Goal: Task Accomplishment & Management: Use online tool/utility

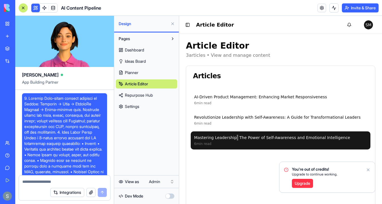
scroll to position [7871, 0]
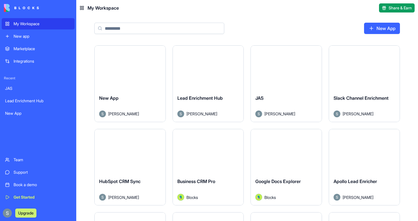
click at [393, 27] on link "New App" at bounding box center [382, 28] width 36 height 11
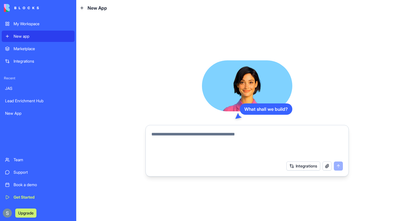
click at [160, 141] on textarea at bounding box center [248, 144] width 192 height 27
paste textarea "**********"
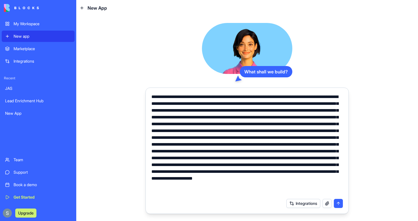
click at [152, 96] on textarea at bounding box center [248, 144] width 192 height 102
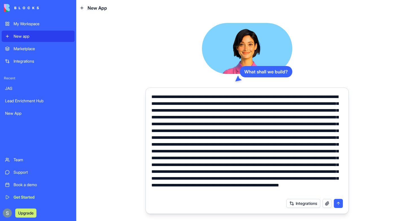
scroll to position [20, 0]
type textarea "**********"
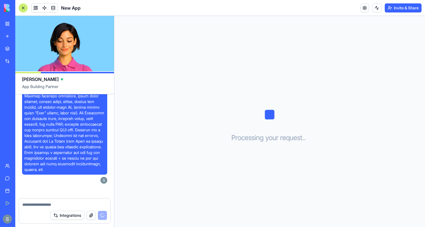
scroll to position [272, 0]
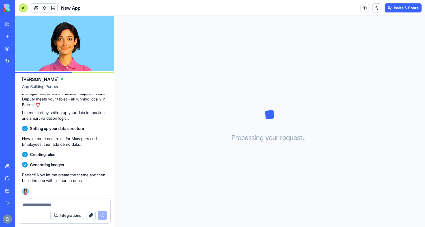
click at [53, 8] on span at bounding box center [53, 8] width 16 height 16
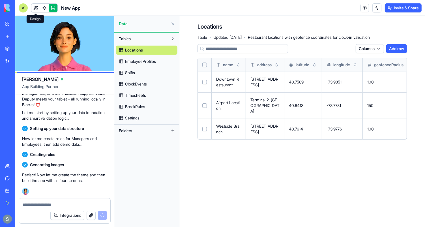
click at [34, 9] on link at bounding box center [35, 8] width 8 height 8
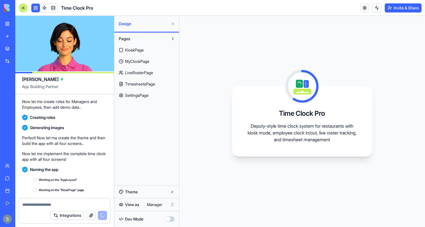
scroll to position [360, 0]
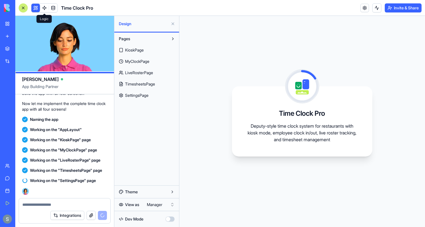
click at [44, 7] on span at bounding box center [44, 8] width 16 height 16
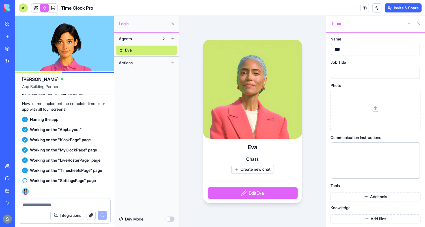
click at [126, 64] on span "Actions" at bounding box center [126, 63] width 14 height 6
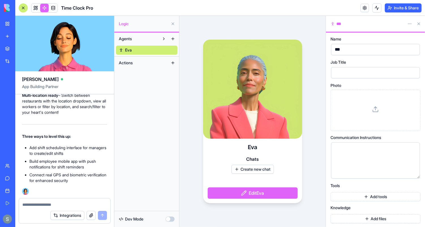
scroll to position [579, 0]
click at [36, 10] on span at bounding box center [36, 8] width 16 height 16
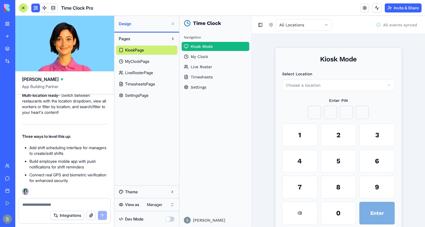
click at [137, 62] on span "MyClockPage" at bounding box center [137, 62] width 24 height 6
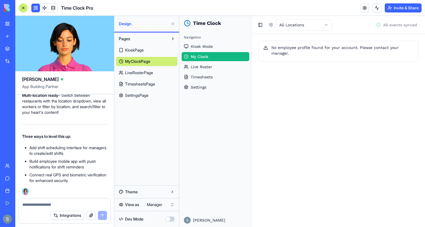
click at [149, 75] on span "LiveRosterPage" at bounding box center [139, 73] width 28 height 6
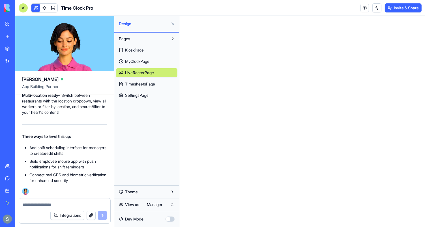
click at [152, 63] on link "MyClockPage" at bounding box center [146, 61] width 61 height 9
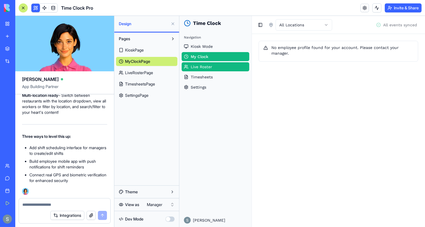
click at [200, 66] on span "Live Roster" at bounding box center [200, 67] width 21 height 6
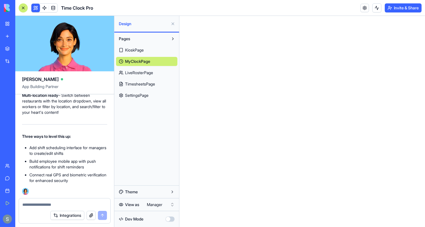
click at [155, 73] on link "LiveRosterPage" at bounding box center [146, 72] width 61 height 9
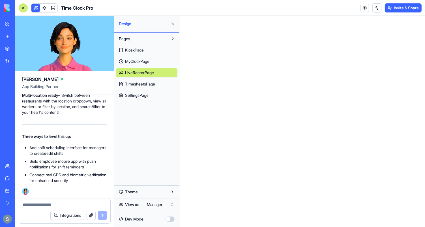
click at [156, 61] on link "MyClockPage" at bounding box center [146, 61] width 61 height 9
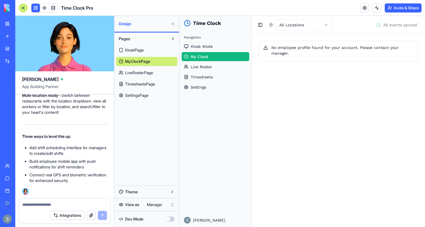
click at [154, 82] on span "TimesheetsPage" at bounding box center [140, 84] width 30 height 6
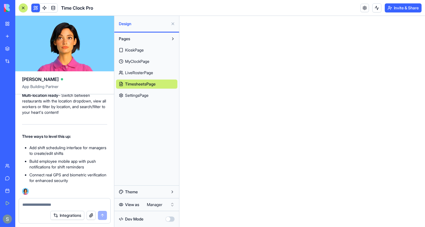
click at [146, 49] on link "KioskPage" at bounding box center [146, 50] width 61 height 9
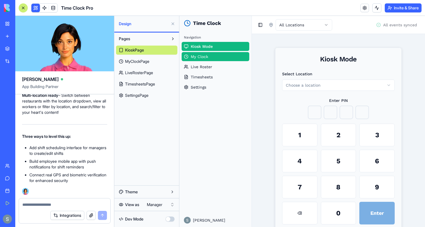
click at [203, 57] on span "My Clock" at bounding box center [199, 56] width 18 height 6
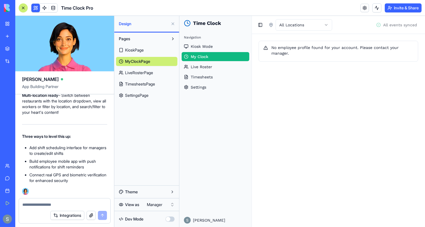
click at [48, 204] on textarea at bounding box center [64, 205] width 85 height 6
type textarea "**********"
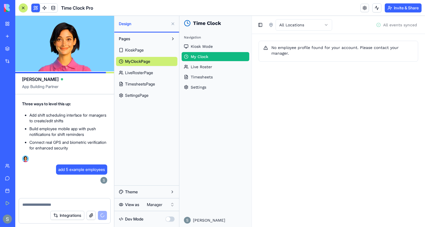
scroll to position [800, 0]
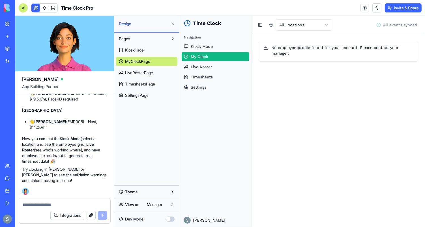
click at [145, 51] on link "KioskPage" at bounding box center [146, 50] width 61 height 9
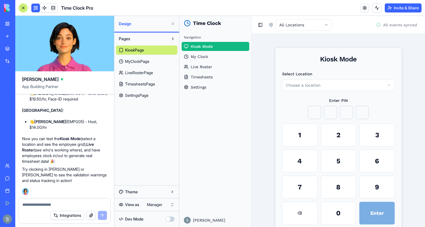
click at [153, 86] on span "TimesheetsPage" at bounding box center [140, 84] width 30 height 6
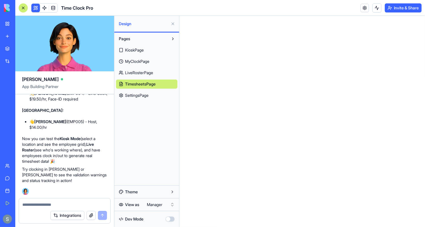
click at [154, 98] on link "SettingsPage" at bounding box center [146, 95] width 61 height 9
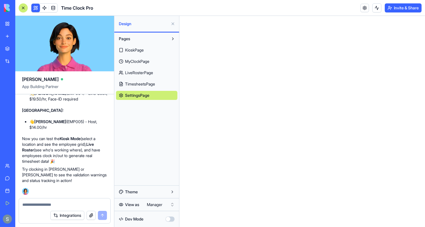
click at [155, 82] on span "TimesheetsPage" at bounding box center [140, 84] width 30 height 6
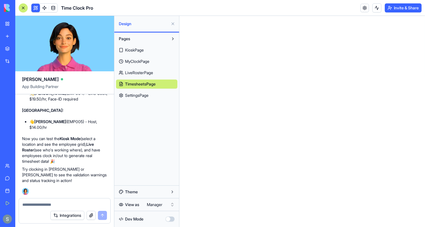
click at [158, 72] on link "LiveRosterPage" at bounding box center [146, 72] width 61 height 9
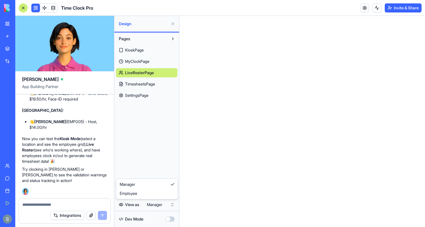
click at [158, 205] on html "My Workspace New app Marketplace Integrations Recent Lead Enrichment Hub New Ap…" at bounding box center [212, 113] width 425 height 227
click at [152, 51] on link "KioskPage" at bounding box center [146, 50] width 61 height 9
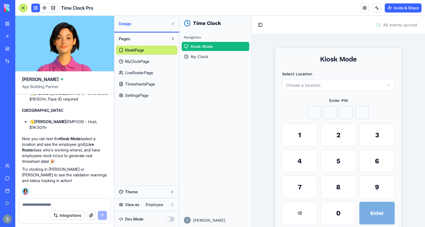
click at [153, 59] on link "MyClockPage" at bounding box center [146, 61] width 61 height 9
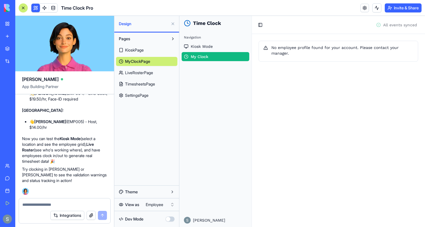
click at [152, 75] on span "LiveRosterPage" at bounding box center [139, 73] width 28 height 6
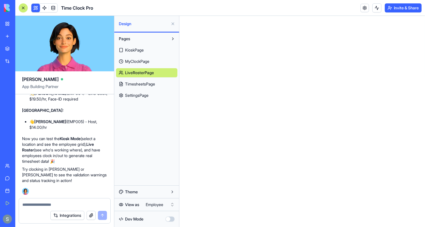
click at [152, 87] on span "TimesheetsPage" at bounding box center [140, 84] width 30 height 6
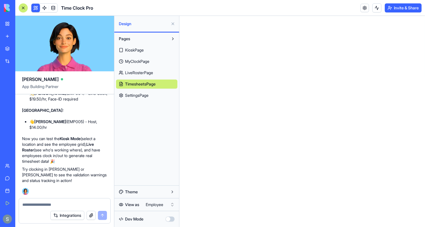
click at [150, 97] on link "SettingsPage" at bounding box center [146, 95] width 61 height 9
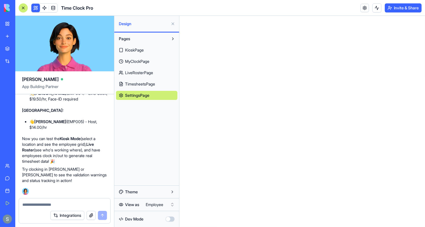
click at [156, 204] on html "My Workspace New app Marketplace Integrations Recent Lead Enrichment Hub New Ap…" at bounding box center [212, 113] width 425 height 227
click at [160, 87] on link "TimesheetsPage" at bounding box center [146, 83] width 61 height 9
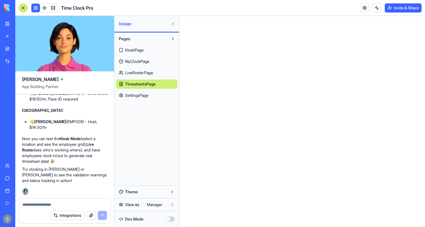
click at [161, 73] on link "LiveRosterPage" at bounding box center [146, 72] width 61 height 9
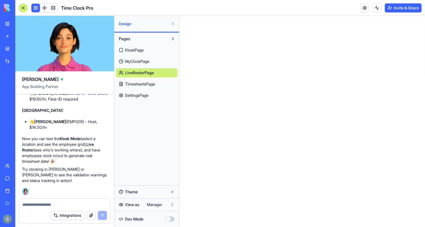
click at [161, 73] on link "LiveRosterPage" at bounding box center [146, 72] width 61 height 9
click at [160, 62] on link "MyClockPage" at bounding box center [146, 61] width 61 height 9
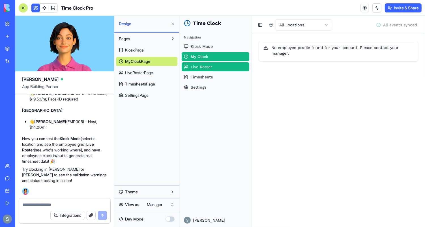
click at [198, 65] on span "Live Roster" at bounding box center [200, 67] width 21 height 6
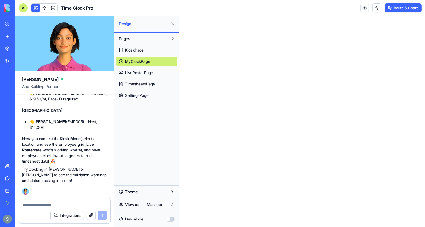
click at [149, 70] on span "LiveRosterPage" at bounding box center [139, 73] width 28 height 6
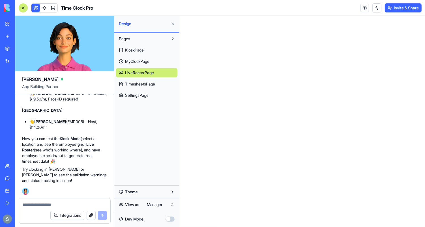
click at [50, 204] on textarea at bounding box center [64, 205] width 85 height 6
click at [155, 78] on div "KioskPage MyClockPage LiveRosterPage TimesheetsPage SettingsPage" at bounding box center [146, 71] width 61 height 57
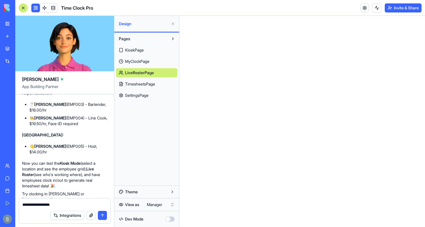
scroll to position [758, 0]
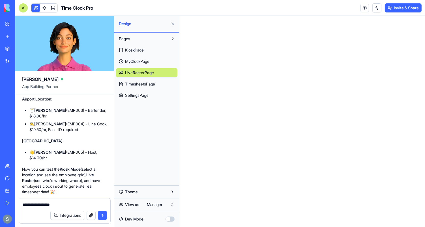
drag, startPoint x: 63, startPoint y: 164, endPoint x: 34, endPoint y: 163, distance: 29.4
click at [34, 161] on li "👋 Olivia Martinez (EMP005) - Host, $14.00/hr" at bounding box center [68, 154] width 78 height 11
copy li "👋 Olivia Martinez"
click at [32, 204] on textarea "**********" at bounding box center [64, 205] width 85 height 6
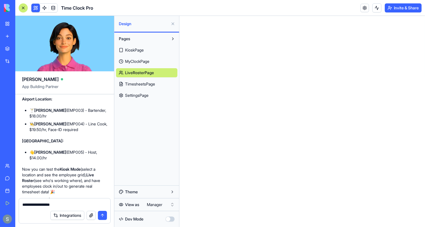
click at [32, 204] on textarea "**********" at bounding box center [64, 205] width 85 height 6
type textarea "*"
paste textarea "**********"
type textarea "**********"
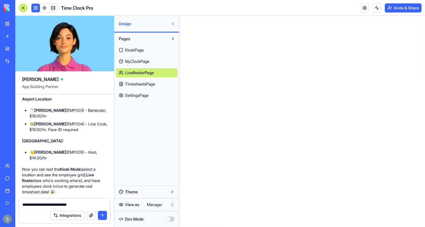
click at [103, 219] on button "submit" at bounding box center [102, 215] width 9 height 9
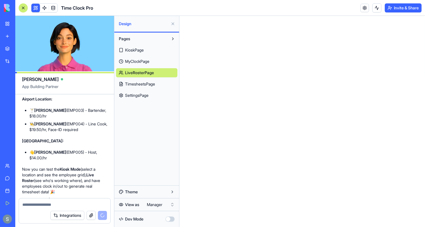
scroll to position [821, 0]
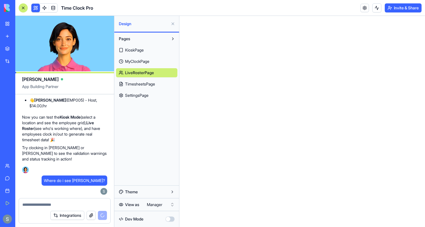
click at [154, 86] on span "TimesheetsPage" at bounding box center [140, 84] width 30 height 6
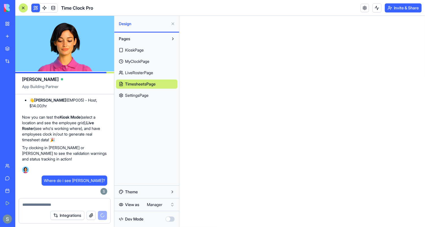
click at [159, 51] on link "KioskPage" at bounding box center [146, 50] width 61 height 9
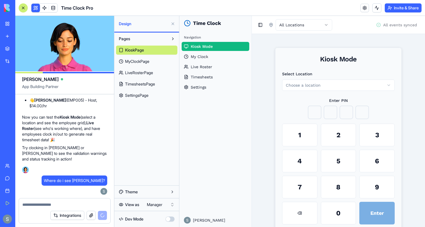
click at [157, 60] on link "MyClockPage" at bounding box center [146, 61] width 61 height 9
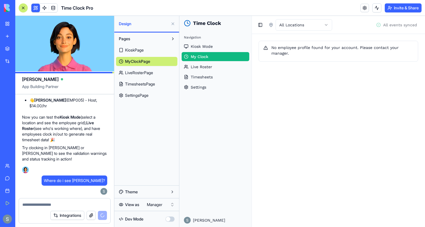
click at [311, 24] on html "Time Clock Navigation Kiosk Mode My Clock Live Roster Timesheets Settings Sharo…" at bounding box center [301, 121] width 245 height 211
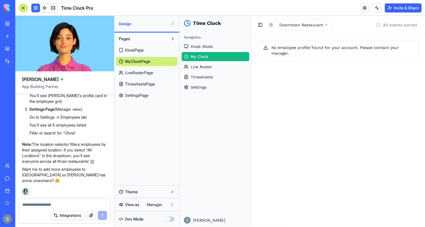
click at [297, 24] on html "Time Clock Navigation Kiosk Mode My Clock Live Roster Timesheets Settings Sharo…" at bounding box center [301, 121] width 245 height 211
click at [143, 69] on link "LiveRosterPage" at bounding box center [146, 72] width 61 height 9
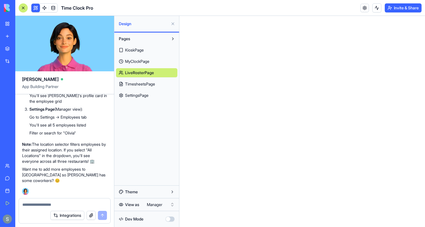
click at [146, 85] on span "TimesheetsPage" at bounding box center [140, 84] width 30 height 6
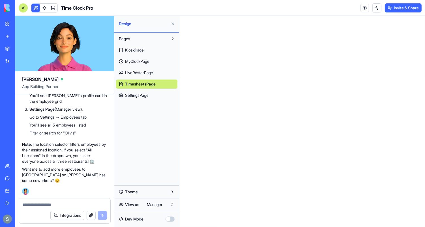
click at [37, 205] on textarea at bounding box center [64, 205] width 85 height 6
click at [152, 48] on link "KioskPage" at bounding box center [146, 50] width 61 height 9
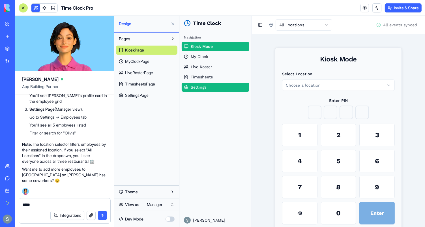
click at [210, 88] on link "Settings" at bounding box center [215, 86] width 68 height 9
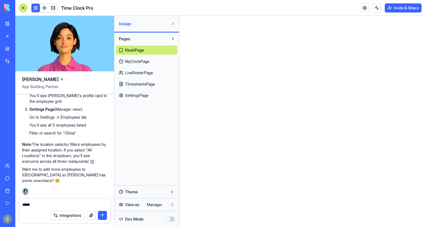
click at [37, 206] on textarea "****" at bounding box center [64, 205] width 85 height 6
type textarea "**********"
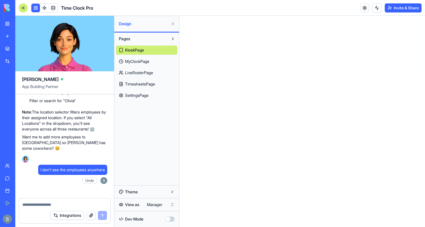
scroll to position [1151, 0]
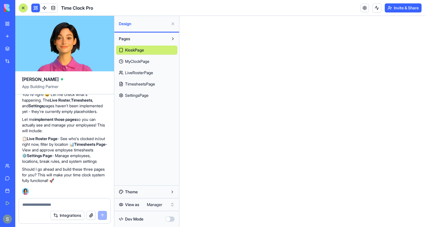
click at [55, 206] on textarea at bounding box center [64, 205] width 85 height 6
type textarea "***"
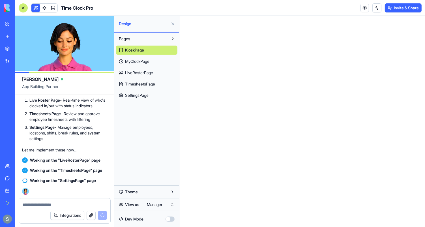
scroll to position [1315, 0]
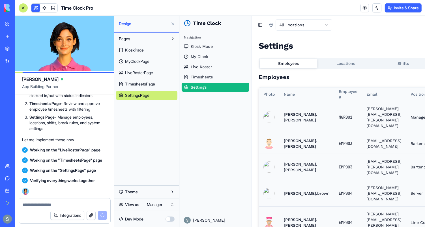
scroll to position [1480, 0]
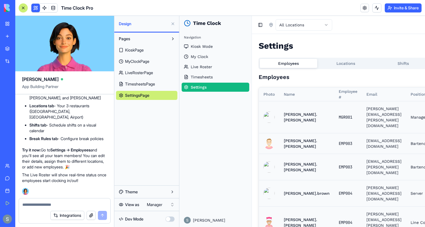
click at [353, 64] on div "Employees Locations Shifts Break Rules" at bounding box center [374, 62] width 232 height 11
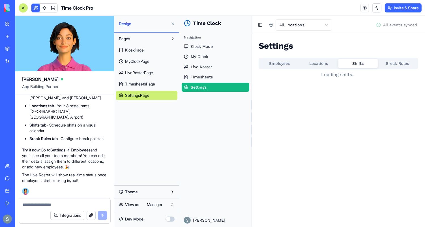
click at [383, 63] on div "Employees Locations Shifts Break Rules" at bounding box center [337, 62] width 159 height 11
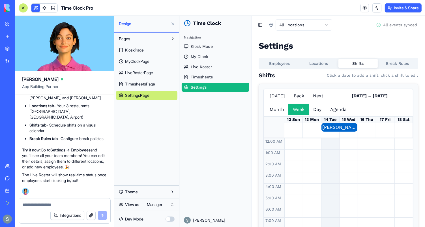
click at [389, 66] on button "Break Rules" at bounding box center [396, 63] width 39 height 9
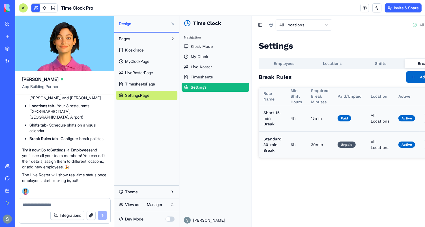
click at [280, 64] on button "Employees" at bounding box center [283, 63] width 48 height 9
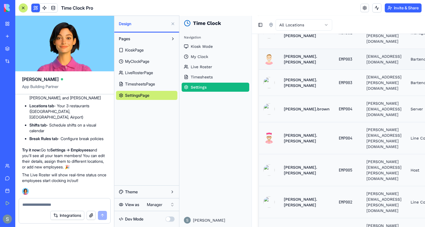
scroll to position [106, 0]
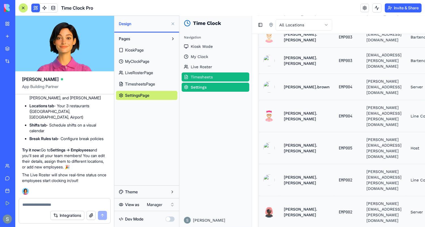
click at [193, 77] on span "Timesheets" at bounding box center [201, 77] width 22 height 6
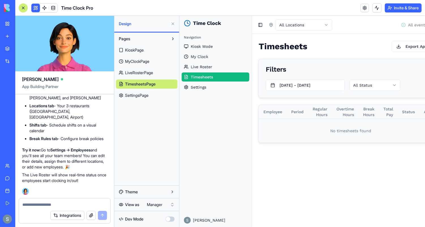
scroll to position [0, 24]
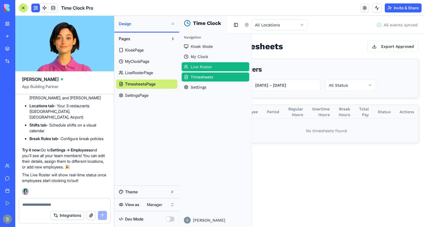
click at [224, 68] on link "Live Roster" at bounding box center [215, 66] width 68 height 9
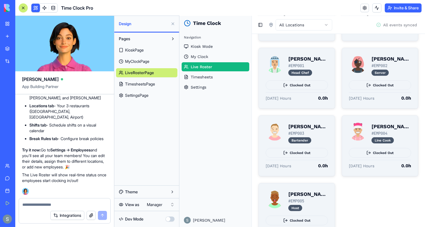
scroll to position [253, 0]
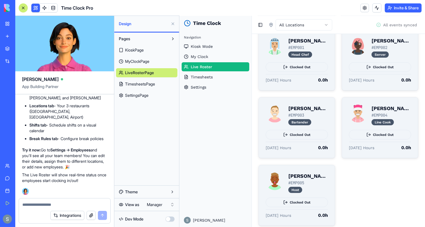
click at [224, 81] on ul "Kiosk Mode My Clock Live Roster Timesheets Settings" at bounding box center [215, 67] width 68 height 50
click at [224, 88] on link "Settings" at bounding box center [215, 86] width 68 height 9
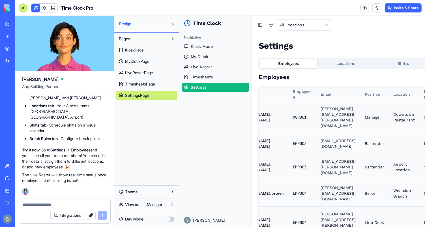
scroll to position [0, 95]
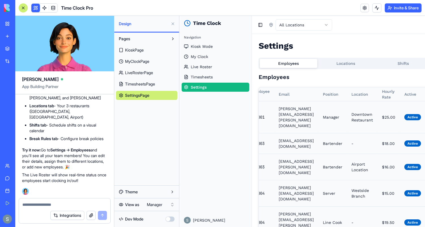
click at [158, 208] on html "My Workspace New app Marketplace Integrations Recent Lead Enrichment Hub New Ap…" at bounding box center [212, 113] width 425 height 227
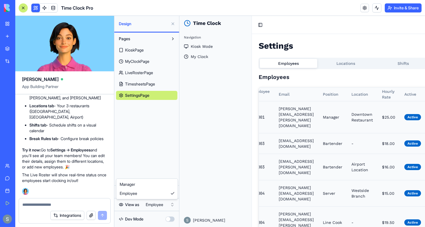
click at [160, 203] on html "My Workspace New app Marketplace Integrations Recent Lead Enrichment Hub New Ap…" at bounding box center [212, 113] width 425 height 227
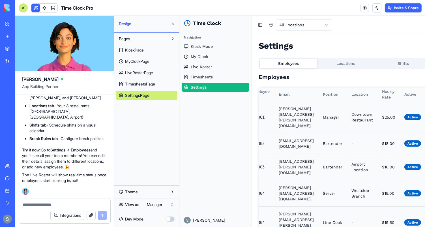
click at [23, 10] on button at bounding box center [23, 7] width 9 height 9
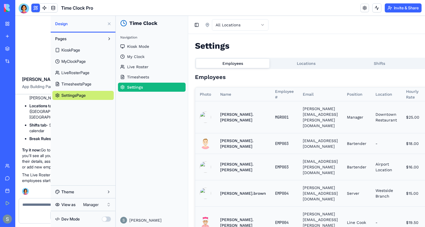
scroll to position [0, 0]
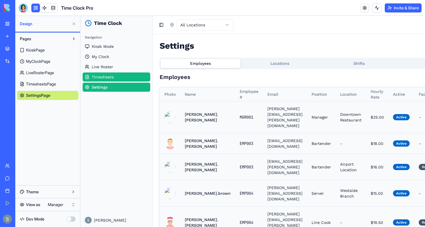
click at [134, 77] on link "Timesheets" at bounding box center [116, 76] width 68 height 9
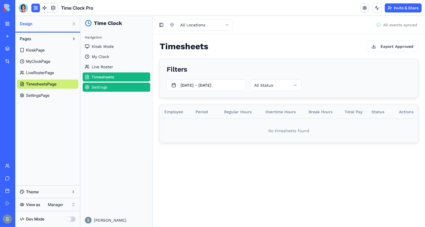
click at [129, 90] on link "Settings" at bounding box center [116, 86] width 68 height 9
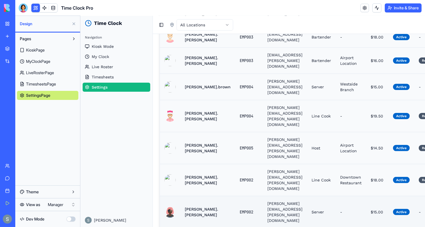
scroll to position [106, 4]
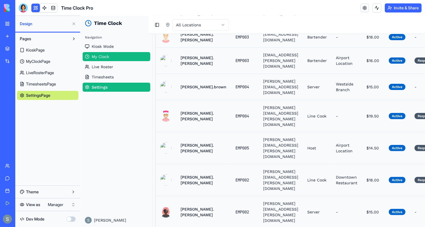
click at [132, 57] on link "My Clock" at bounding box center [116, 56] width 68 height 9
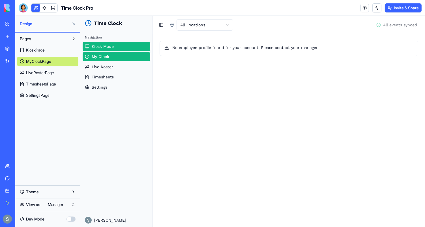
click at [111, 48] on span "Kiosk Mode" at bounding box center [102, 46] width 22 height 6
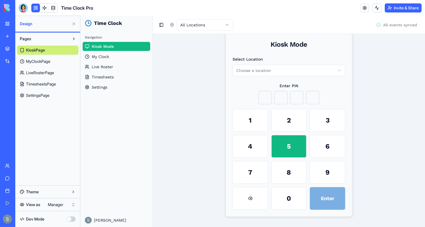
scroll to position [18, 0]
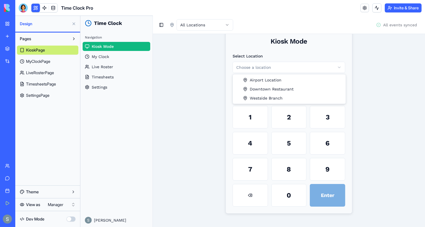
click at [264, 66] on html "Time Clock Navigation Kiosk Mode My Clock Live Roster Timesheets Settings Sharo…" at bounding box center [252, 112] width 344 height 229
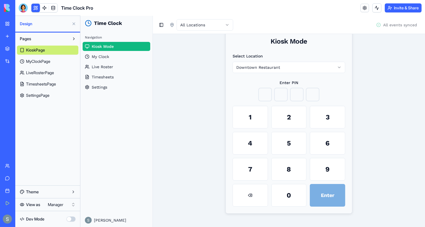
click at [61, 204] on html "My Workspace New app Marketplace Integrations Recent Lead Enrichment Hub New Ap…" at bounding box center [212, 113] width 425 height 227
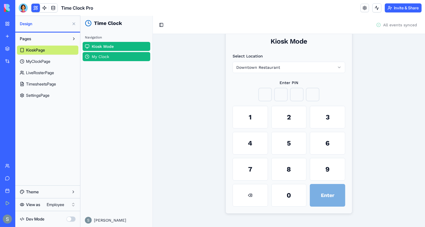
click at [107, 57] on span "My Clock" at bounding box center [100, 56] width 18 height 6
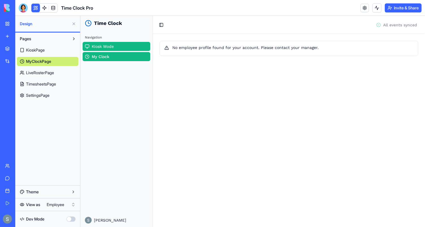
click at [107, 49] on link "Kiosk Mode" at bounding box center [116, 46] width 68 height 9
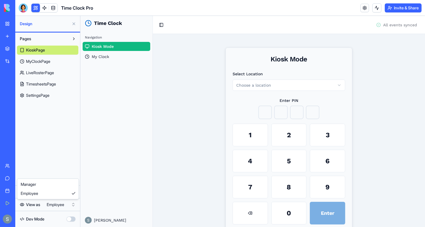
click at [60, 202] on html "My Workspace New app Marketplace Integrations Recent Lead Enrichment Hub New Ap…" at bounding box center [212, 113] width 425 height 227
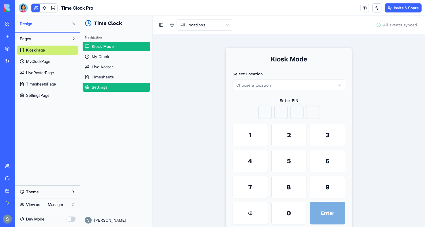
click at [120, 88] on link "Settings" at bounding box center [116, 86] width 68 height 9
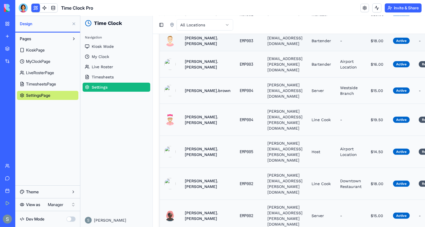
scroll to position [106, 0]
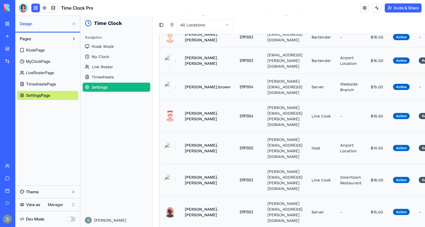
click at [271, 12] on header "Time Clock Pro Invite & Share" at bounding box center [219, 8] width 409 height 16
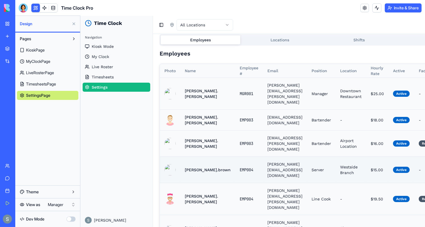
scroll to position [0, 0]
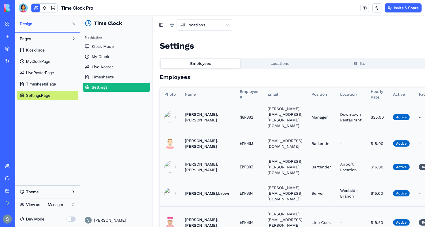
click at [25, 8] on div at bounding box center [23, 7] width 9 height 9
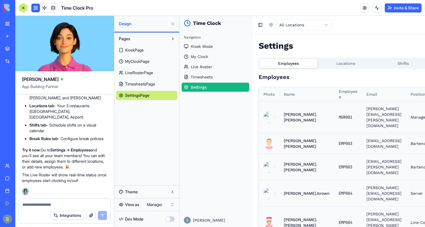
click at [70, 207] on textarea at bounding box center [64, 205] width 85 height 6
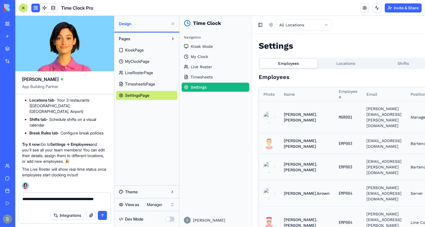
type textarea "**********"
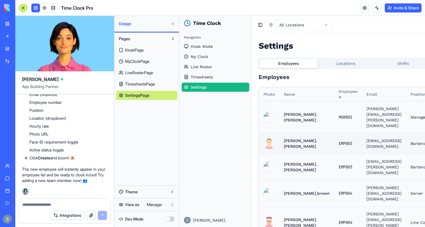
scroll to position [0, 95]
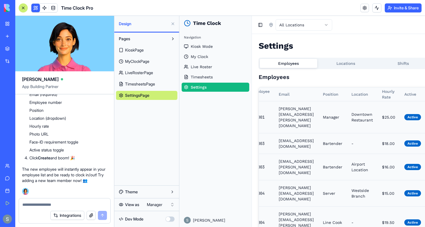
click at [24, 8] on div at bounding box center [23, 8] width 5 height 5
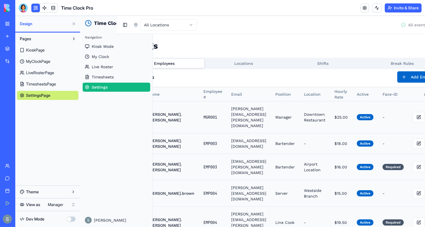
scroll to position [0, 68]
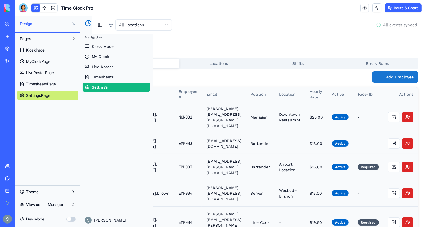
click at [407, 76] on button "Add Employee" at bounding box center [395, 76] width 46 height 11
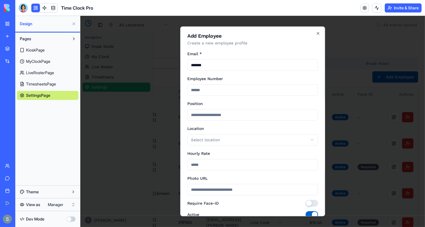
type input "**********"
click at [241, 89] on input "Employee Number" at bounding box center [252, 89] width 131 height 11
type input "******"
click at [233, 116] on input "Position" at bounding box center [252, 114] width 131 height 11
type input "****"
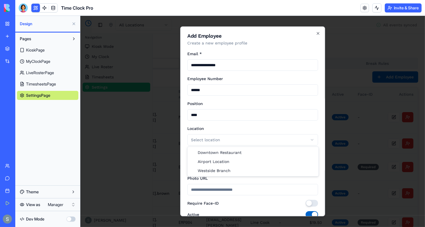
click at [230, 137] on body "Time Clock Navigation Kiosk Mode My Clock Live Roster Timesheets Settings Sharo…" at bounding box center [191, 226] width 344 height 421
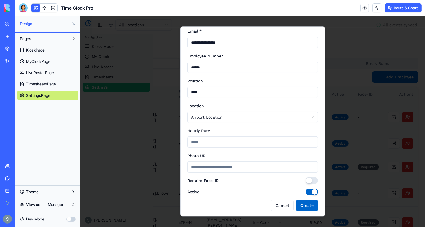
scroll to position [24, 0]
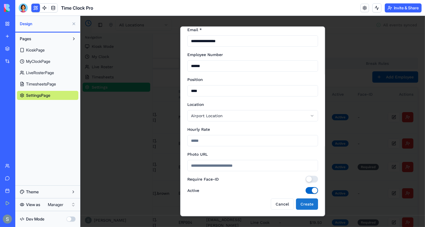
click at [308, 203] on button "Create" at bounding box center [306, 203] width 22 height 11
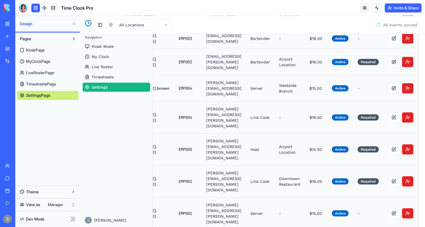
scroll to position [127, 68]
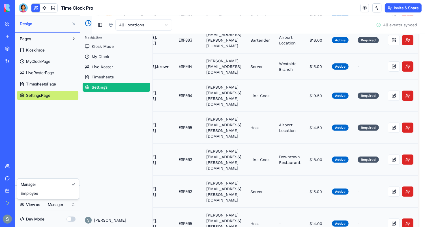
click at [61, 206] on html "My Workspace New app Marketplace Integrations Recent Lead Enrichment Hub New Ap…" at bounding box center [212, 113] width 425 height 227
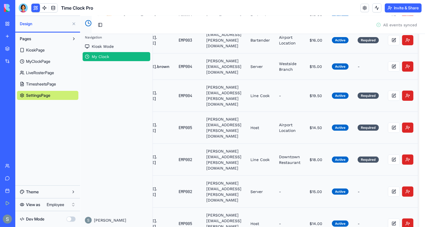
click at [110, 58] on link "My Clock" at bounding box center [116, 56] width 68 height 9
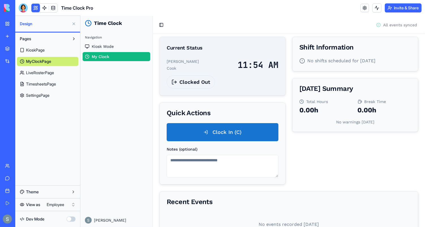
scroll to position [25, 0]
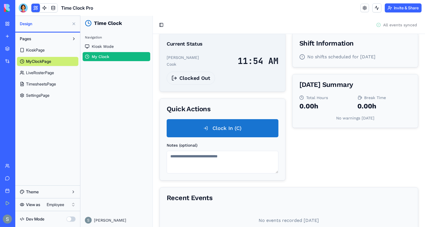
click at [227, 125] on button "Clock In (C)" at bounding box center [222, 128] width 112 height 18
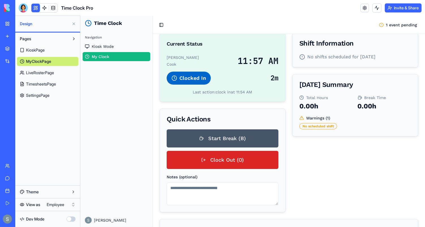
click at [66, 81] on link "TimesheetsPage" at bounding box center [47, 83] width 61 height 9
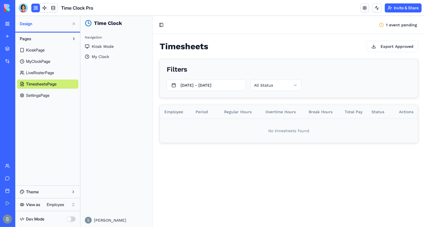
click at [51, 71] on span "LiveRosterPage" at bounding box center [40, 73] width 28 height 6
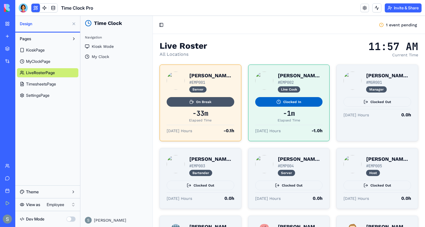
click at [43, 57] on link "MyClockPage" at bounding box center [47, 61] width 61 height 9
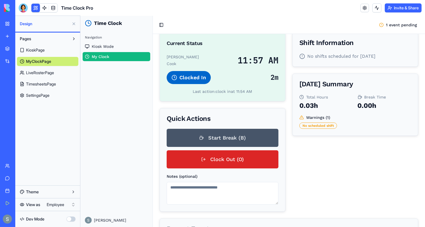
scroll to position [77, 0]
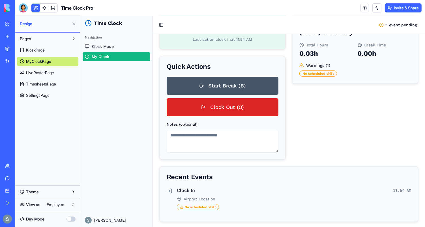
click at [54, 51] on link "KioskPage" at bounding box center [47, 50] width 61 height 9
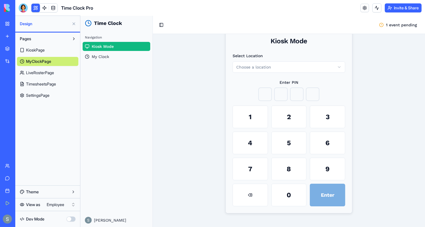
scroll to position [18, 0]
click at [67, 90] on div "KioskPage MyClockPage LiveRosterPage TimesheetsPage SettingsPage" at bounding box center [47, 71] width 61 height 57
click at [48, 65] on link "MyClockPage" at bounding box center [47, 61] width 61 height 9
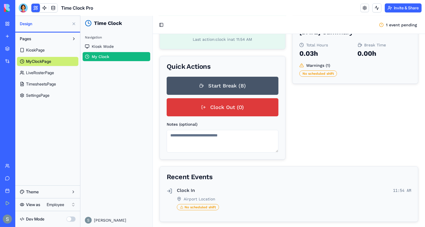
click at [241, 113] on button "Clock Out (O)" at bounding box center [222, 107] width 112 height 18
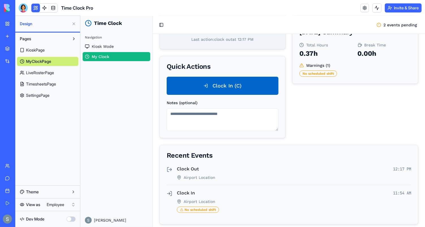
click at [65, 49] on link "KioskPage" at bounding box center [47, 50] width 61 height 9
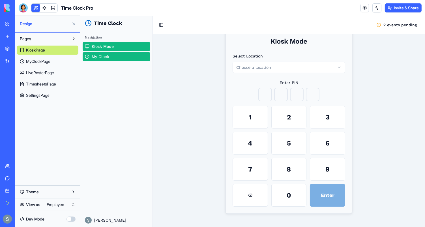
click at [108, 55] on span "My Clock" at bounding box center [100, 56] width 18 height 6
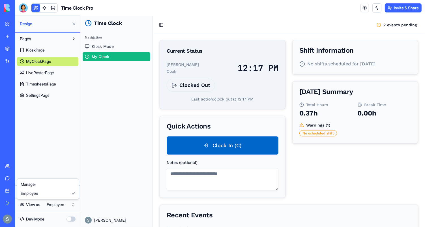
click at [54, 208] on html "My Workspace New app Marketplace Integrations Recent Lead Enrichment Hub New Ap…" at bounding box center [212, 113] width 425 height 227
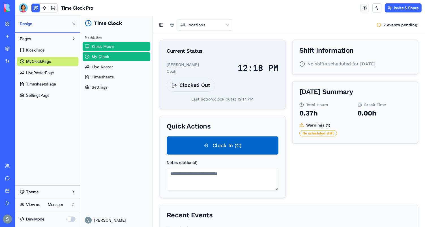
click at [127, 47] on link "Kiosk Mode" at bounding box center [116, 46] width 68 height 9
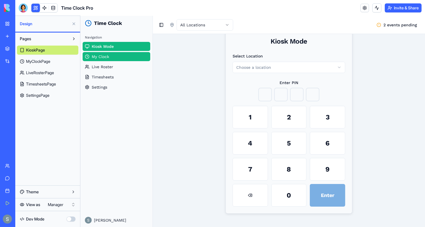
click at [124, 60] on link "My Clock" at bounding box center [116, 56] width 68 height 9
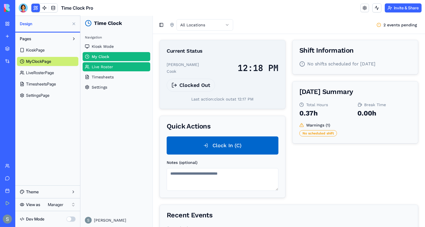
click at [124, 66] on link "Live Roster" at bounding box center [116, 66] width 68 height 9
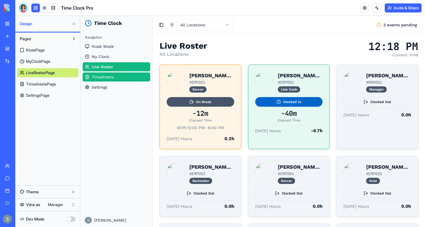
click at [124, 74] on link "Timesheets" at bounding box center [116, 76] width 68 height 9
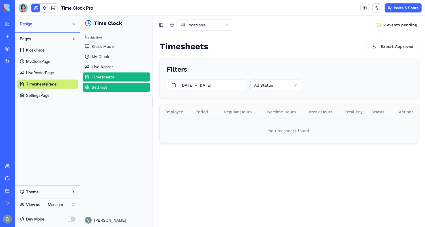
click at [120, 85] on link "Settings" at bounding box center [116, 86] width 68 height 9
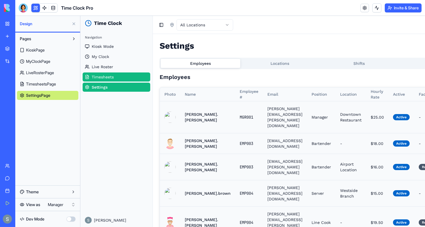
click at [126, 78] on link "Timesheets" at bounding box center [116, 76] width 68 height 9
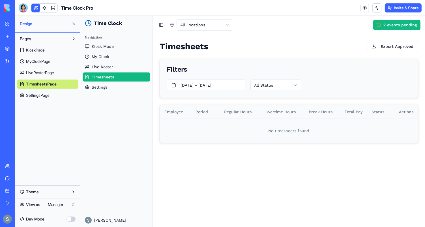
click at [391, 26] on span "2 events pending" at bounding box center [400, 25] width 34 height 6
click at [392, 25] on span "2 events pending" at bounding box center [400, 25] width 34 height 6
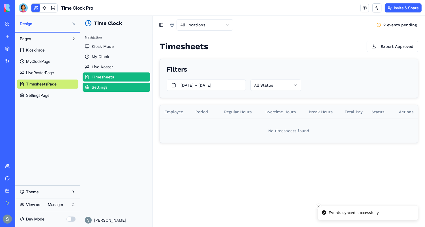
click at [113, 86] on link "Settings" at bounding box center [116, 86] width 68 height 9
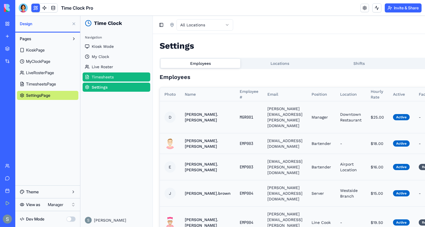
click at [117, 77] on link "Timesheets" at bounding box center [116, 76] width 68 height 9
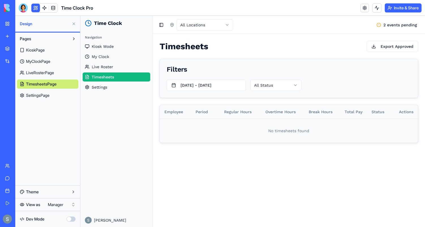
click at [8, 9] on img at bounding box center [21, 8] width 35 height 8
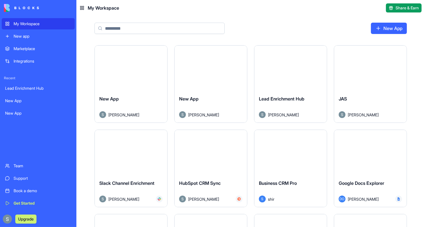
click at [241, 51] on html "My Workspace New app Marketplace Integrations Recent Lead Enrichment Hub New Ap…" at bounding box center [212, 113] width 425 height 227
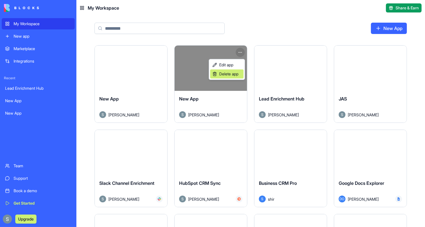
click at [236, 75] on span "Delete app" at bounding box center [228, 74] width 19 height 6
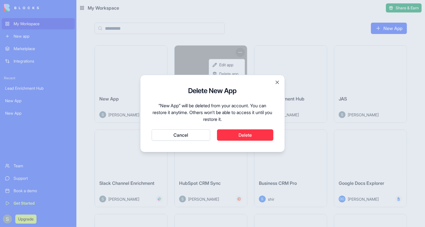
click at [243, 136] on button "Delete" at bounding box center [245, 134] width 57 height 11
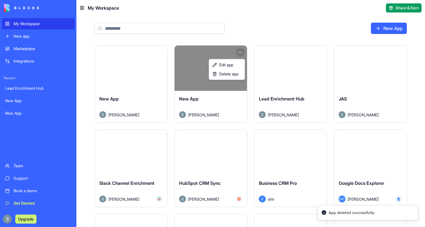
click at [161, 50] on html "My Workspace New app Marketplace Integrations Recent Lead Enrichment Hub New Ap…" at bounding box center [212, 113] width 425 height 227
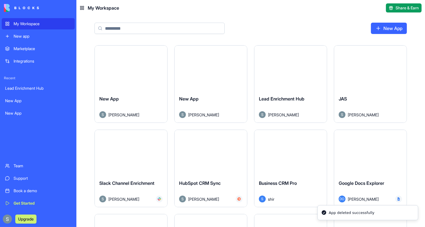
click at [161, 55] on html "My Workspace New app Marketplace Integrations Recent Lead Enrichment Hub New Ap…" at bounding box center [212, 113] width 425 height 227
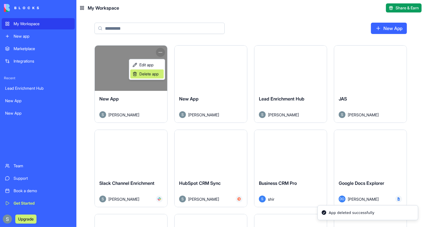
click at [155, 78] on div "Delete app" at bounding box center [146, 73] width 33 height 9
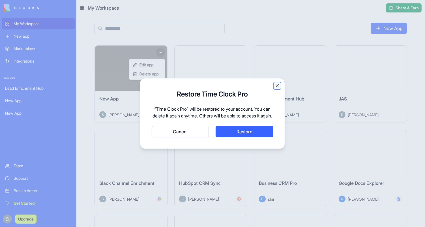
click at [276, 84] on button "Close" at bounding box center [277, 86] width 6 height 6
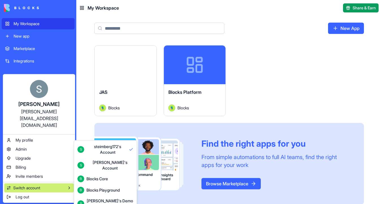
click at [101, 176] on div "Blocks Core" at bounding box center [97, 179] width 21 height 6
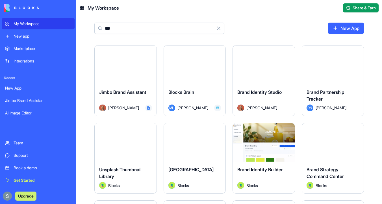
type input "***"
click at [199, 65] on button "Launch" at bounding box center [195, 64] width 42 height 11
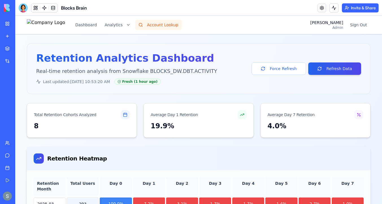
click at [173, 25] on button "Account Lookup" at bounding box center [158, 25] width 47 height 10
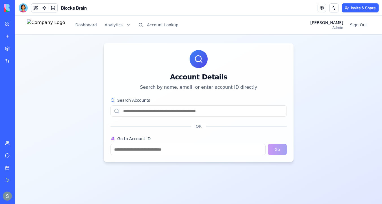
click at [159, 113] on input "Search Accounts" at bounding box center [199, 110] width 176 height 11
type input "**********"
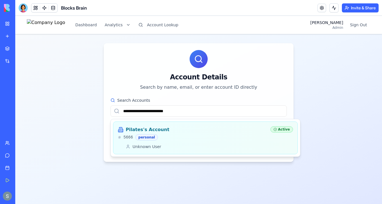
click at [168, 133] on div "Pilates's Account 5666 personal" at bounding box center [192, 133] width 148 height 14
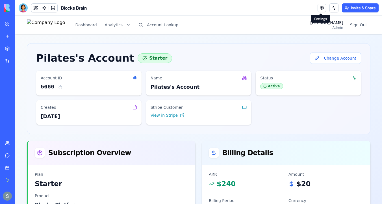
click at [319, 9] on link at bounding box center [322, 8] width 8 height 8
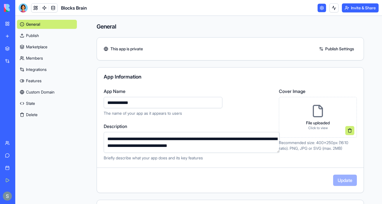
click at [39, 71] on link "Integrations" at bounding box center [47, 69] width 60 height 9
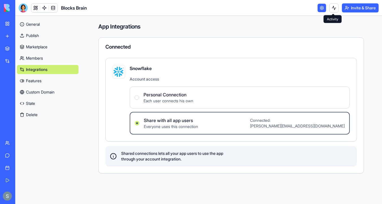
click at [320, 8] on link at bounding box center [322, 8] width 8 height 8
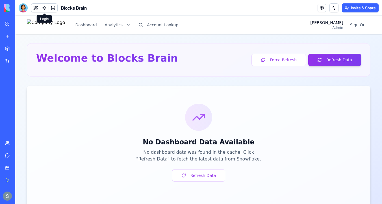
click at [45, 8] on link at bounding box center [44, 8] width 8 height 8
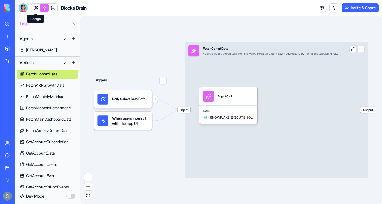
click at [36, 9] on link at bounding box center [35, 8] width 8 height 8
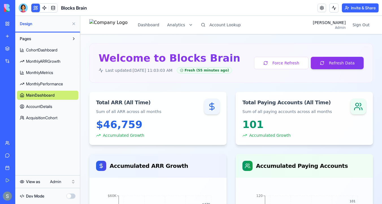
click at [233, 24] on button "Account Lookup" at bounding box center [221, 25] width 47 height 10
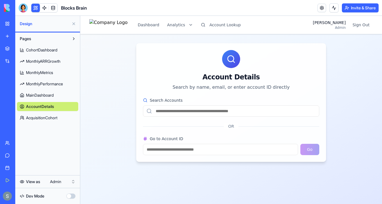
click at [176, 108] on input "Search Accounts" at bounding box center [231, 110] width 176 height 11
type input "**********"
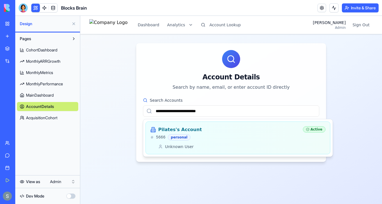
click at [196, 141] on div "Pilates's Account 5666 personal Active Unknown User" at bounding box center [237, 137] width 175 height 23
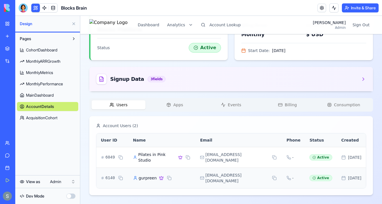
scroll to position [175, 0]
click at [175, 106] on span "Apps" at bounding box center [178, 105] width 10 height 6
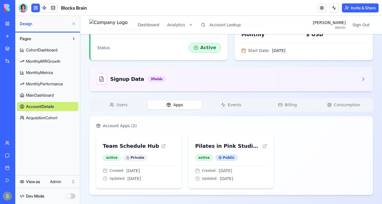
click at [235, 105] on span "Events" at bounding box center [234, 105] width 13 height 6
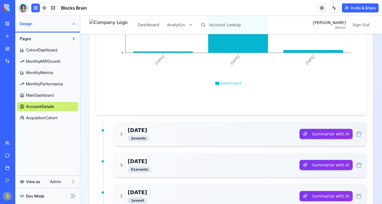
scroll to position [412, 0]
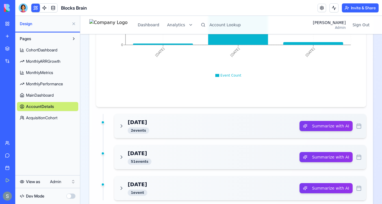
click at [126, 128] on div "Oct 11, 2025 2 event s" at bounding box center [209, 125] width 181 height 15
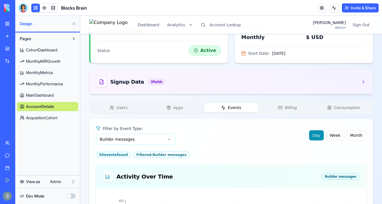
scroll to position [154, 0]
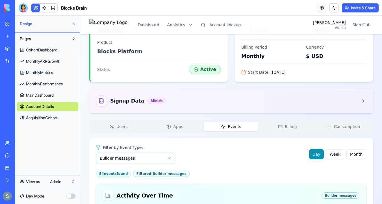
click at [124, 128] on span "Users" at bounding box center [121, 127] width 11 height 6
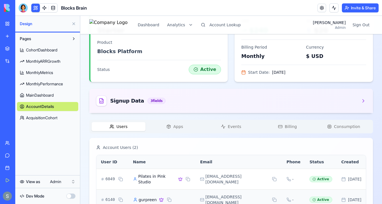
scroll to position [175, 0]
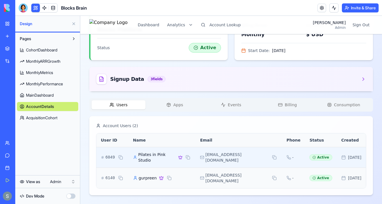
click at [143, 159] on span "Pilates in Pink Studio" at bounding box center [157, 157] width 38 height 11
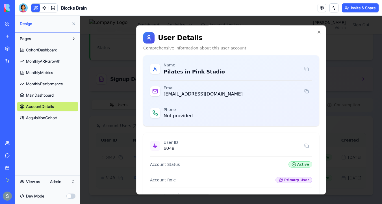
scroll to position [79, 0]
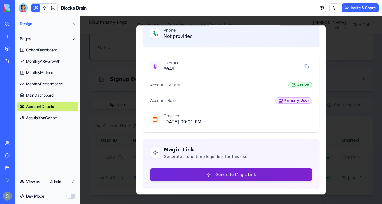
click at [216, 174] on button "Generate Magic Link" at bounding box center [231, 175] width 162 height 12
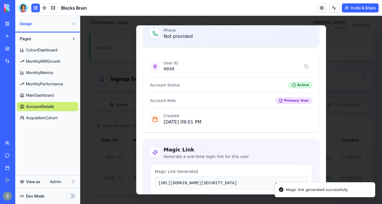
scroll to position [160, 0]
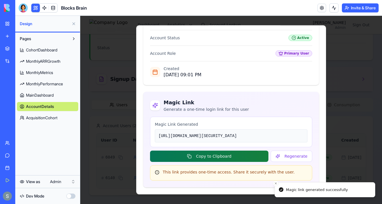
click at [237, 157] on button "Copy to Clipboard" at bounding box center [209, 156] width 118 height 11
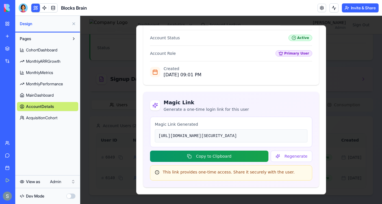
scroll to position [79, 0]
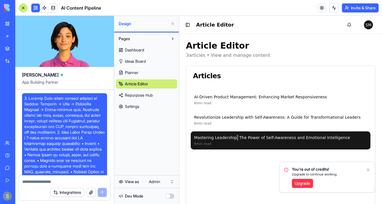
scroll to position [7871, 0]
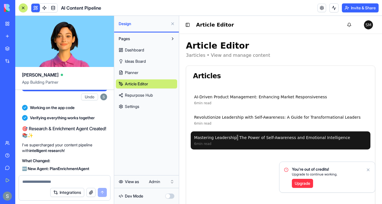
click at [14, 60] on div "Integrations" at bounding box center [17, 61] width 7 height 6
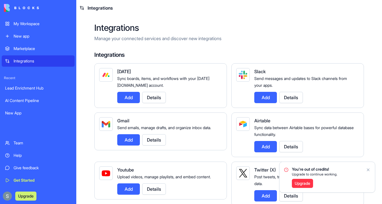
click at [199, 23] on h2 "Integrations" at bounding box center [229, 28] width 270 height 10
click at [35, 23] on div "My Workspace" at bounding box center [43, 24] width 58 height 6
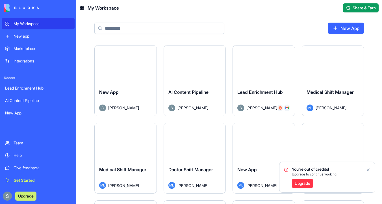
click at [134, 59] on button "Launch" at bounding box center [125, 64] width 42 height 11
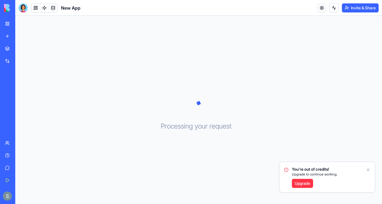
click at [9, 8] on img at bounding box center [21, 8] width 35 height 8
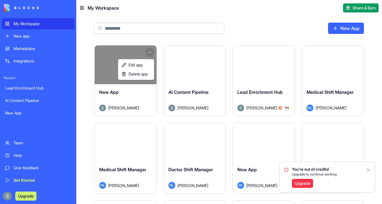
click at [150, 53] on html "My Workspace New app Marketplace Integrations Recent Lead Enrichment Hub AI Con…" at bounding box center [191, 102] width 382 height 204
click at [146, 76] on span "Delete app" at bounding box center [138, 74] width 19 height 6
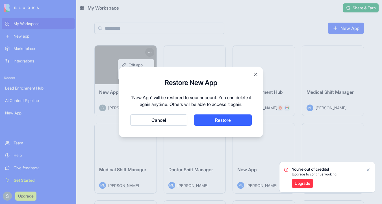
click at [174, 124] on button "Cancel" at bounding box center [158, 120] width 57 height 11
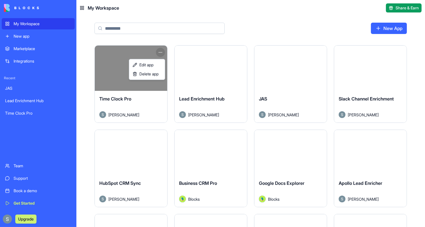
click at [161, 51] on html "My Workspace New app Marketplace Integrations Recent [PERSON_NAME] Lead Enrichm…" at bounding box center [212, 113] width 425 height 227
click at [115, 64] on html "My Workspace New app Marketplace Integrations Recent [PERSON_NAME] Lead Enrichm…" at bounding box center [212, 113] width 425 height 227
click at [160, 52] on html "My Workspace New app Marketplace Integrations Recent [PERSON_NAME] Lead Enrichm…" at bounding box center [212, 113] width 425 height 227
click at [156, 72] on span "Delete app" at bounding box center [148, 74] width 19 height 6
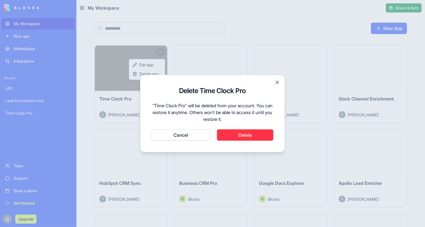
click at [239, 140] on button "Delete" at bounding box center [245, 134] width 57 height 11
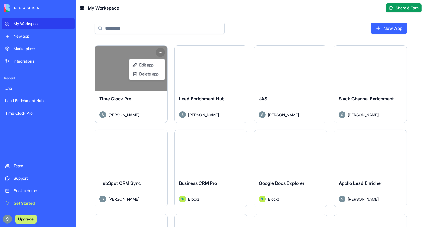
click at [286, 23] on html "My Workspace New app Marketplace Integrations Recent [PERSON_NAME] Lead Enrichm…" at bounding box center [212, 113] width 425 height 227
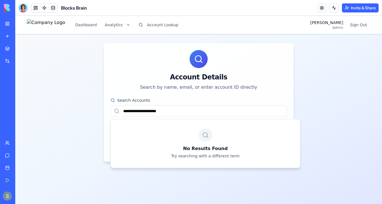
click at [143, 109] on input "**********" at bounding box center [199, 110] width 176 height 11
type input "**********"
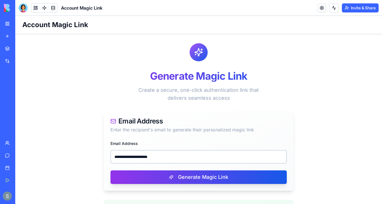
scroll to position [105, 0]
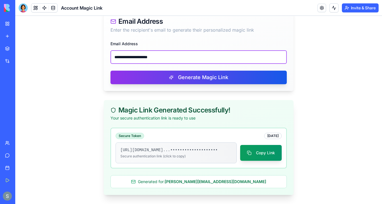
click at [156, 50] on input "**********" at bounding box center [199, 57] width 176 height 14
paste input "*"
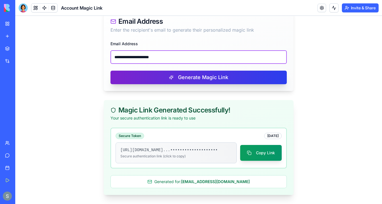
type input "**********"
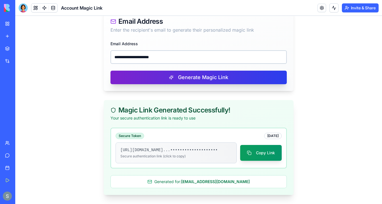
click at [176, 71] on button "Generate Magic Link" at bounding box center [199, 78] width 176 height 14
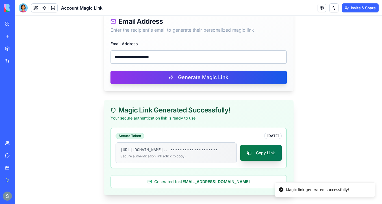
click at [269, 148] on button "Copy Link" at bounding box center [261, 153] width 42 height 16
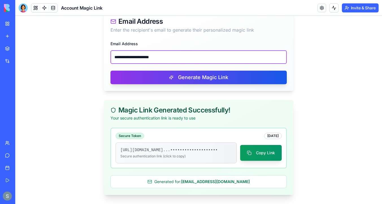
click at [139, 51] on input "**********" at bounding box center [199, 57] width 176 height 14
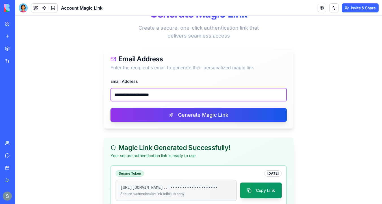
scroll to position [0, 0]
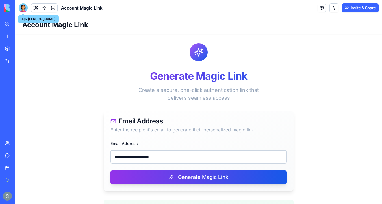
click at [24, 10] on div at bounding box center [23, 7] width 9 height 9
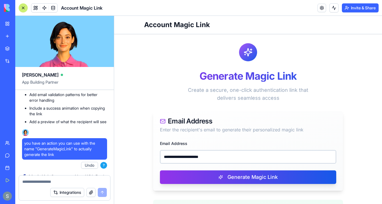
scroll to position [251, 0]
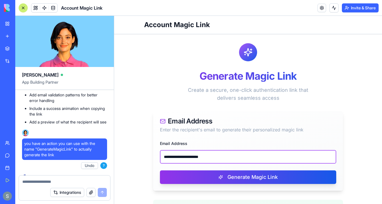
click at [194, 156] on input "**********" at bounding box center [248, 157] width 176 height 14
paste input "email"
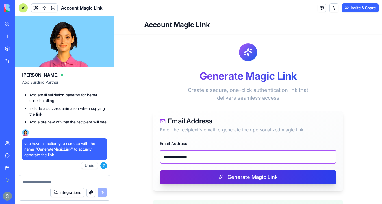
type input "**********"
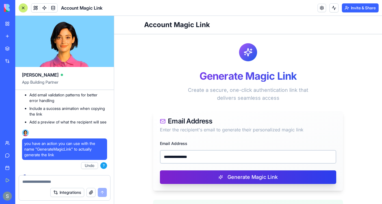
click at [205, 174] on button "Generate Magic Link" at bounding box center [248, 177] width 176 height 14
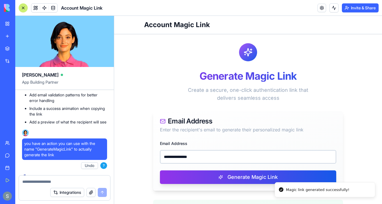
click at [25, 8] on button at bounding box center [23, 7] width 9 height 9
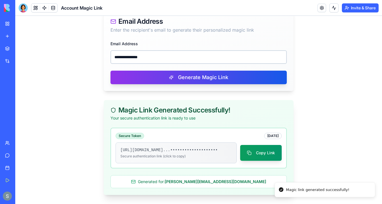
scroll to position [105, 0]
click at [273, 155] on button "Copy Link" at bounding box center [261, 153] width 42 height 16
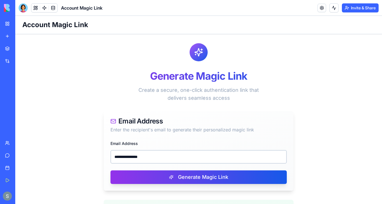
scroll to position [105, 0]
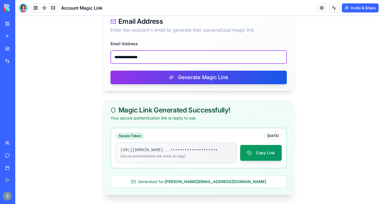
click at [149, 52] on input "**********" at bounding box center [199, 57] width 176 height 14
paste input "**********"
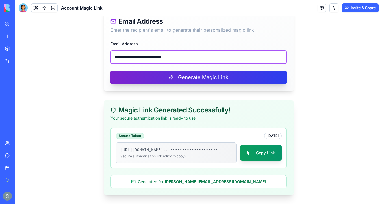
type input "**********"
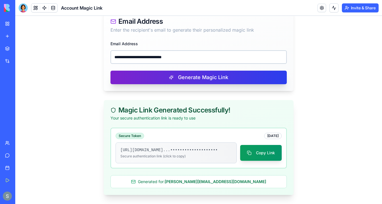
click at [156, 73] on button "Generate Magic Link" at bounding box center [199, 78] width 176 height 14
click at [232, 71] on button "Generate Magic Link" at bounding box center [199, 78] width 176 height 14
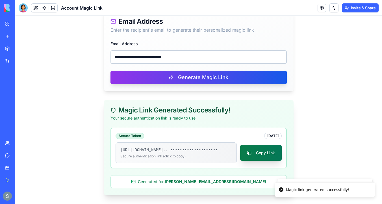
click at [257, 150] on button "Copy Link" at bounding box center [261, 153] width 42 height 16
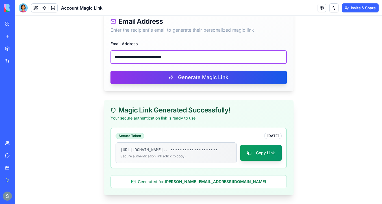
drag, startPoint x: 182, startPoint y: 54, endPoint x: 108, endPoint y: 52, distance: 73.3
click at [108, 52] on div "**********" at bounding box center [199, 65] width 190 height 51
click at [170, 50] on input "**********" at bounding box center [199, 57] width 176 height 14
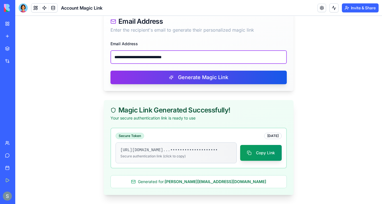
paste input "email"
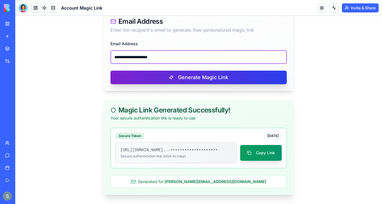
type input "**********"
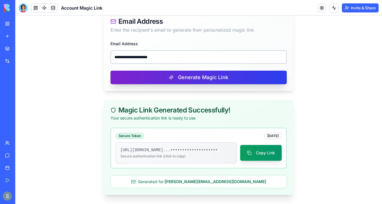
click at [183, 74] on button "Generate Magic Link" at bounding box center [199, 78] width 176 height 14
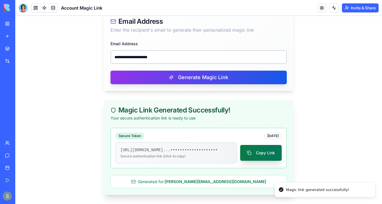
click at [249, 151] on button "Copy Link" at bounding box center [261, 153] width 42 height 16
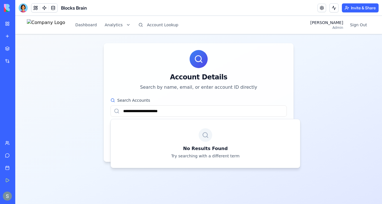
click at [184, 108] on input "**********" at bounding box center [199, 110] width 176 height 11
type input "**********"
